Goal: Task Accomplishment & Management: Manage account settings

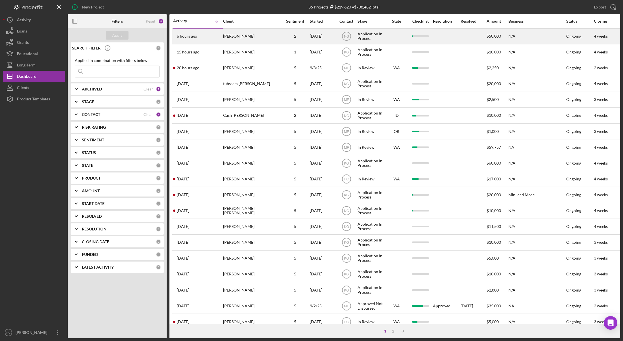
click at [233, 36] on div "[PERSON_NAME]" at bounding box center [251, 36] width 56 height 15
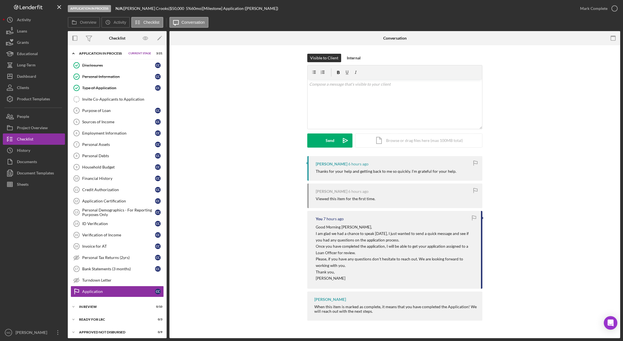
scroll to position [16, 0]
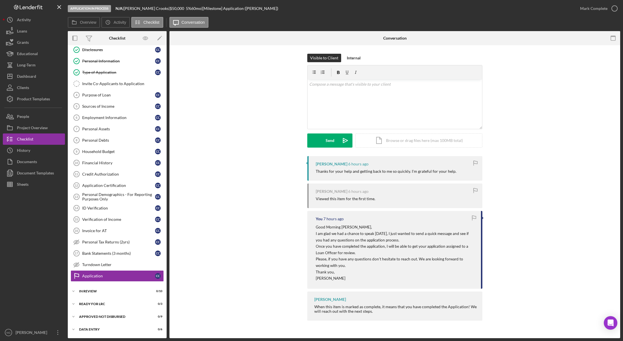
click at [21, 239] on div at bounding box center [34, 258] width 62 height 137
